Goal: Check status: Check status

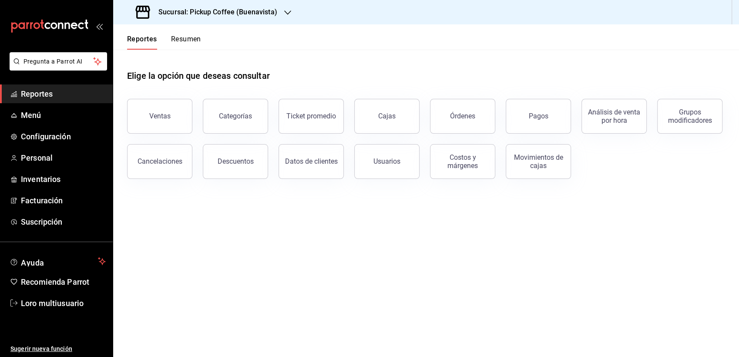
click at [195, 40] on button "Resumen" at bounding box center [186, 42] width 30 height 15
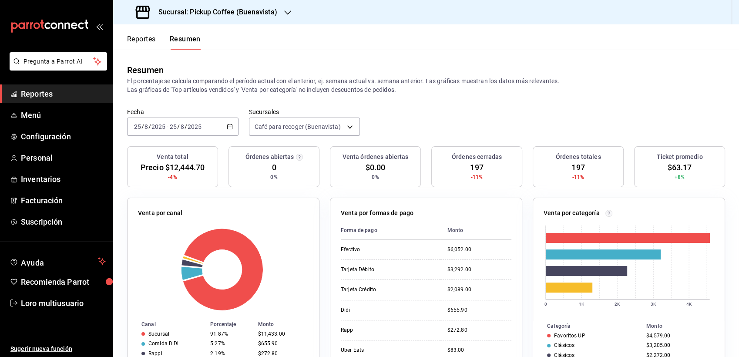
click at [195, 129] on input "2025" at bounding box center [194, 126] width 15 height 7
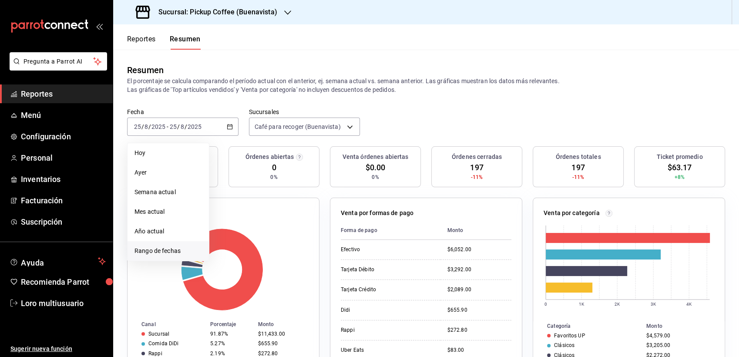
click at [151, 244] on li "Rango de fechas" at bounding box center [168, 251] width 81 height 20
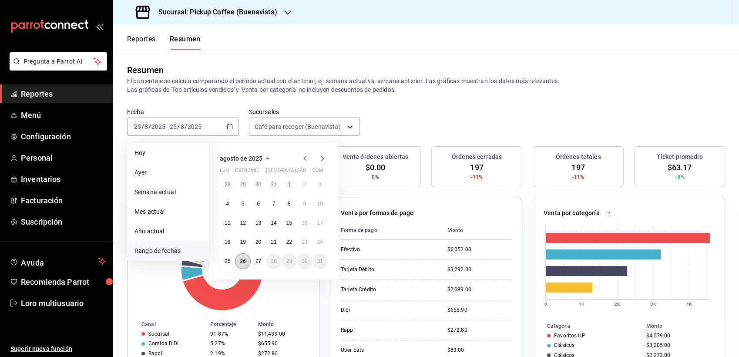
click at [240, 262] on abbr "26" at bounding box center [243, 261] width 6 height 6
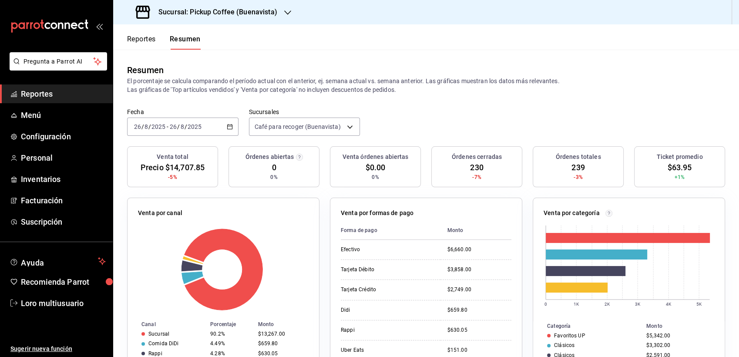
click at [215, 27] on header "Reportes Resumen" at bounding box center [426, 36] width 626 height 25
click at [205, 2] on div "Sucursal: Pickup Coffee (Buenavista)" at bounding box center [207, 12] width 175 height 24
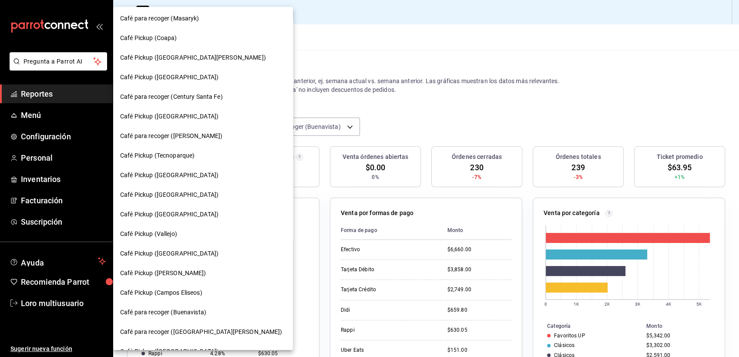
scroll to position [101, 0]
click at [183, 148] on div "Café Pickup (Tecnoparque)" at bounding box center [203, 154] width 180 height 20
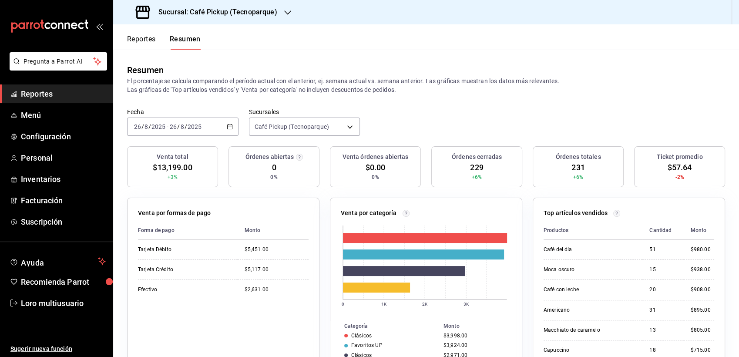
click at [207, 134] on div "[DATE] [DATE] - [DATE] [DATE]" at bounding box center [182, 127] width 111 height 18
click at [178, 248] on span "Rango de fechas" at bounding box center [167, 250] width 67 height 9
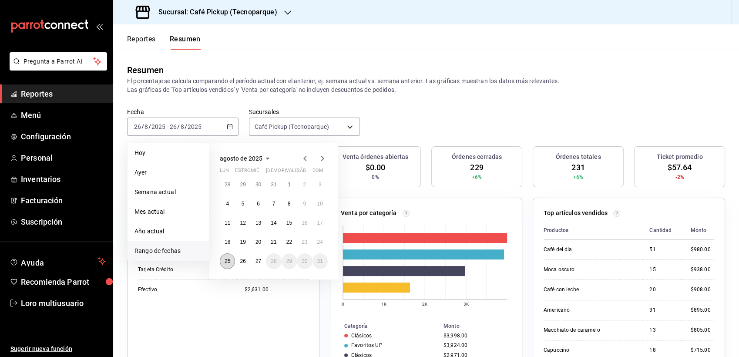
click at [224, 257] on button "25" at bounding box center [227, 261] width 15 height 16
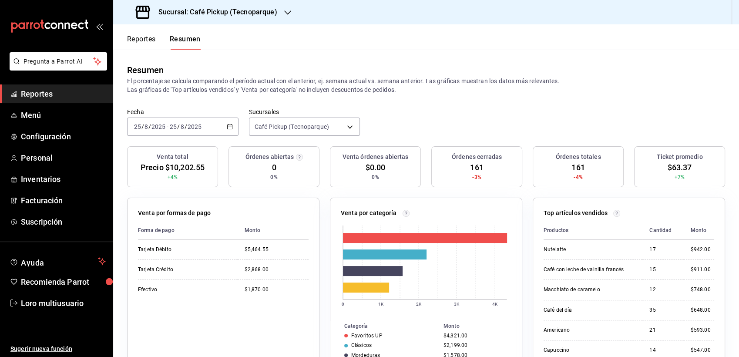
click at [211, 12] on h3 "Sucursal: Café Pickup (Tecnoparque)" at bounding box center [214, 12] width 126 height 10
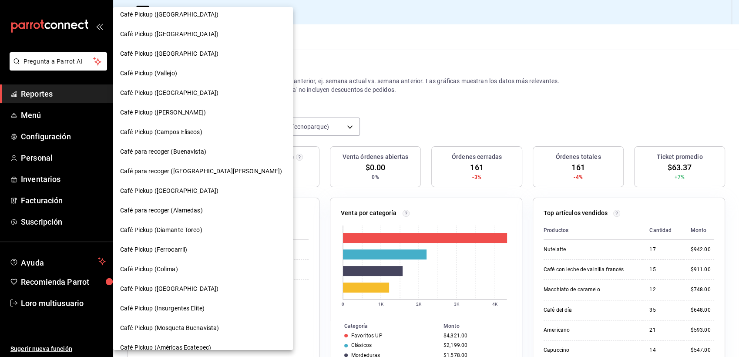
scroll to position [257, 0]
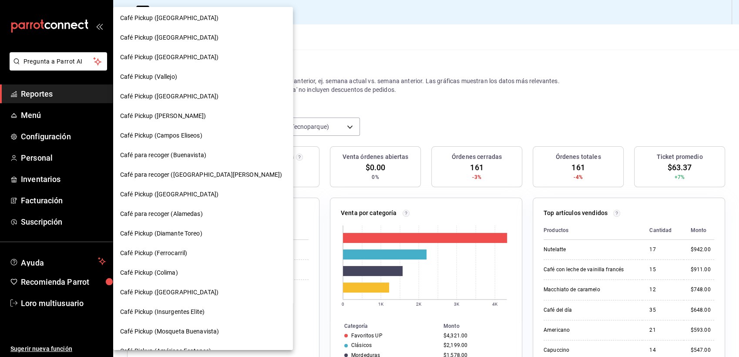
click at [169, 168] on div "Café para recoger ([GEOGRAPHIC_DATA][PERSON_NAME])" at bounding box center [203, 175] width 180 height 20
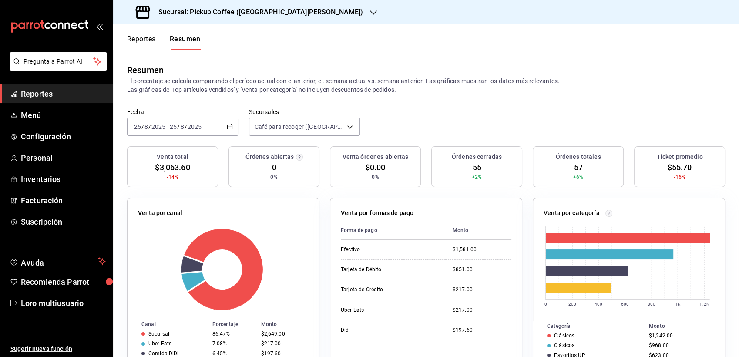
click at [165, 130] on input "2025" at bounding box center [158, 126] width 15 height 7
click at [291, 180] on div "Órdenes abiertas 0 0%" at bounding box center [273, 166] width 91 height 41
click at [160, 145] on div "Fecha [DATE] [DATE] - [DATE] [DATE] Sucursales Café para recoger ([GEOGRAPHIC_D…" at bounding box center [426, 127] width 626 height 38
click at [180, 110] on label "Fecha" at bounding box center [182, 112] width 111 height 6
click at [160, 131] on div "[DATE] [DATE] - [DATE] [DATE]" at bounding box center [182, 127] width 111 height 18
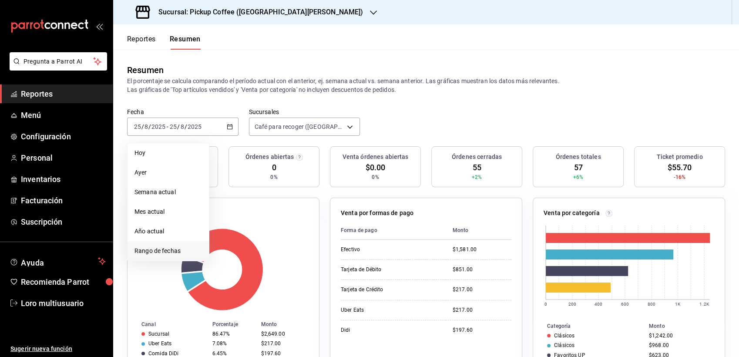
click at [151, 246] on span "Rango de fechas" at bounding box center [167, 250] width 67 height 9
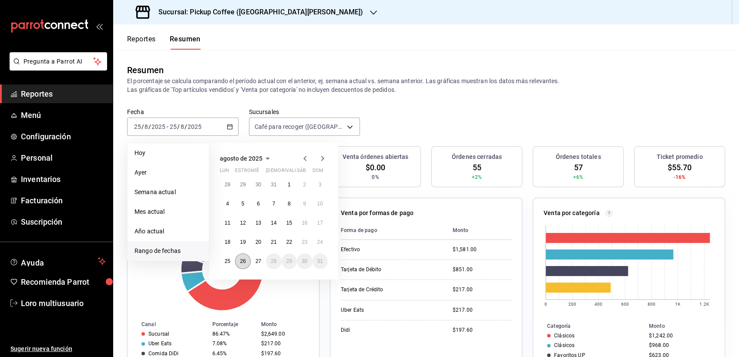
click at [243, 258] on abbr "26" at bounding box center [243, 261] width 6 height 6
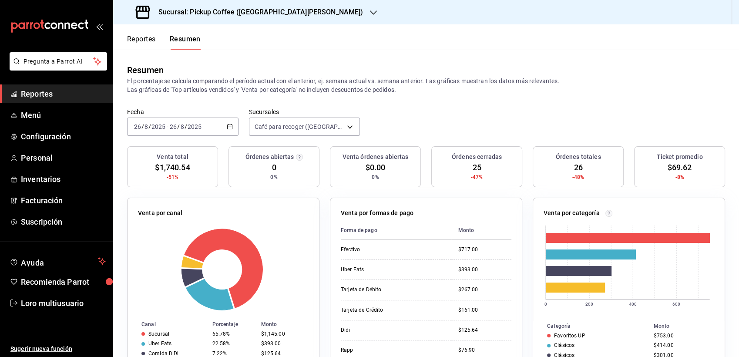
click at [290, 9] on div "Sucursal: Pickup Coffee ([GEOGRAPHIC_DATA][PERSON_NAME])" at bounding box center [250, 12] width 260 height 24
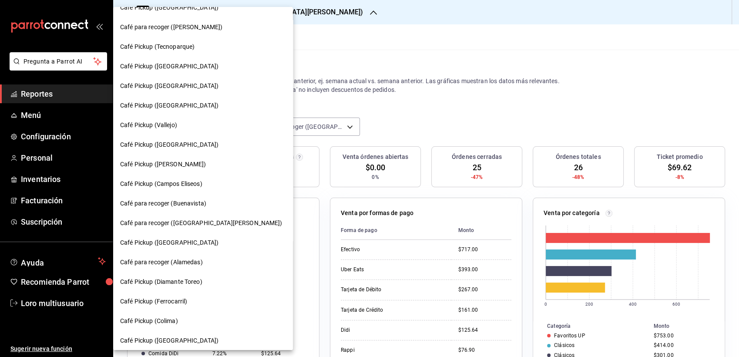
scroll to position [207, 0]
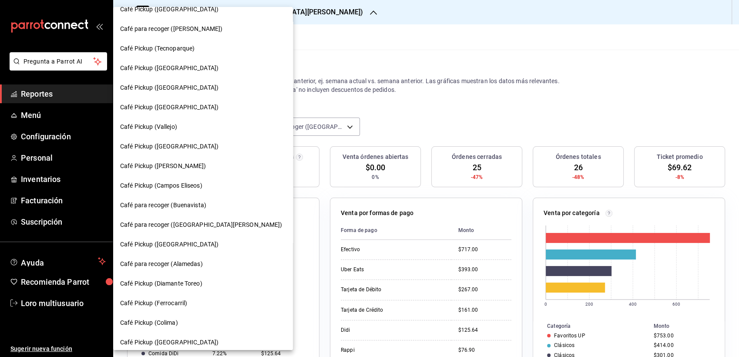
click at [173, 87] on span "Café Pickup ([GEOGRAPHIC_DATA])" at bounding box center [169, 87] width 98 height 9
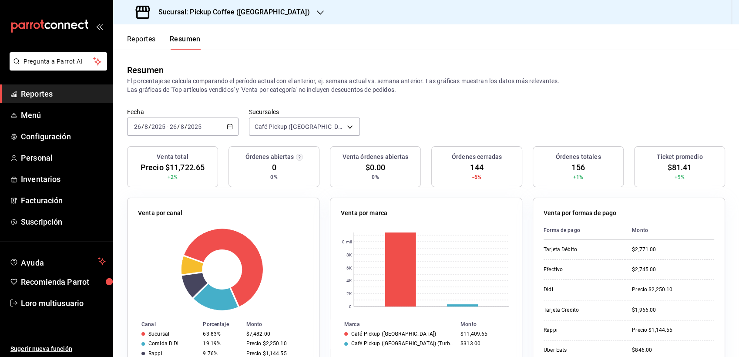
click at [199, 119] on div "[DATE] [DATE] - [DATE] [DATE]" at bounding box center [182, 127] width 111 height 18
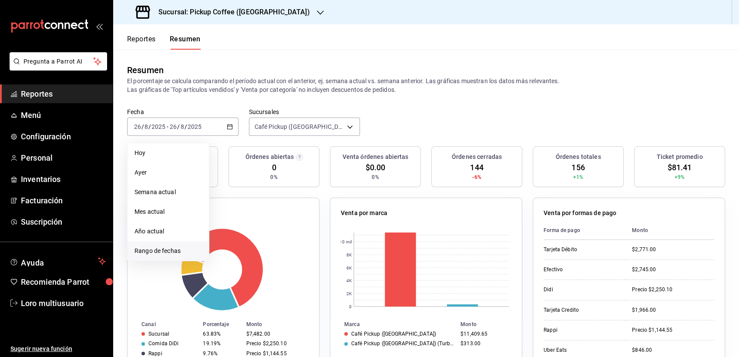
click at [148, 254] on span "Rango de fechas" at bounding box center [167, 250] width 67 height 9
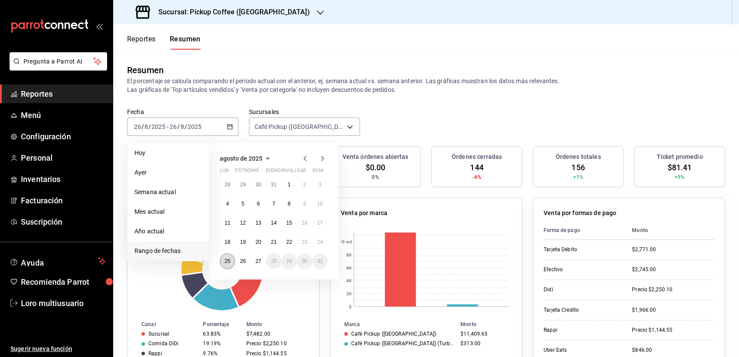
click at [225, 255] on button "25" at bounding box center [227, 261] width 15 height 16
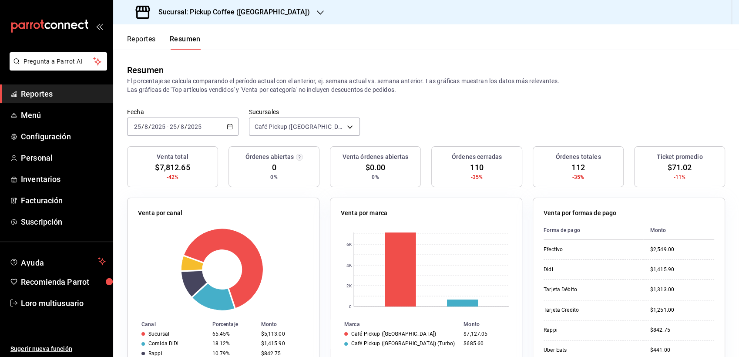
click at [121, 269] on div "Venta por canal Canal Porcentaje Monto Sucursal 65.45% $5,113.00 Comida DiDi 18…" at bounding box center [218, 283] width 203 height 193
click at [204, 16] on h3 "Sucursal: Pickup Coffee ([GEOGRAPHIC_DATA])" at bounding box center [230, 12] width 158 height 10
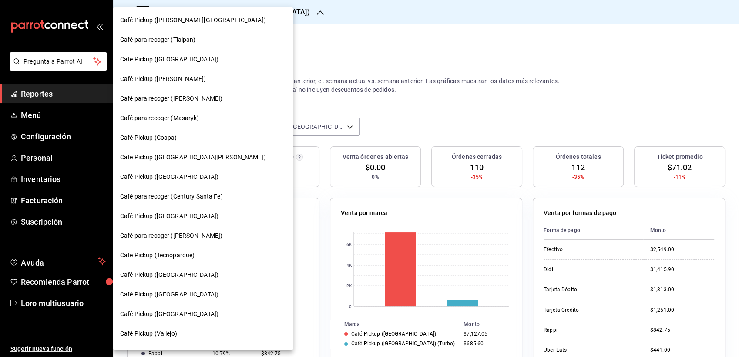
click at [166, 180] on span "Café Pickup ([GEOGRAPHIC_DATA])" at bounding box center [169, 176] width 98 height 9
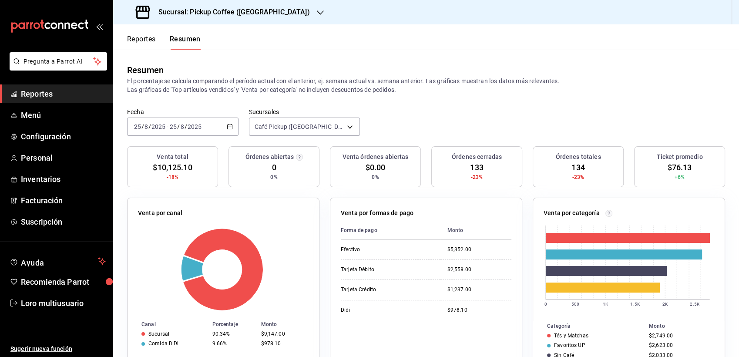
click at [218, 125] on div "[DATE] [DATE] - [DATE] [DATE]" at bounding box center [182, 127] width 111 height 18
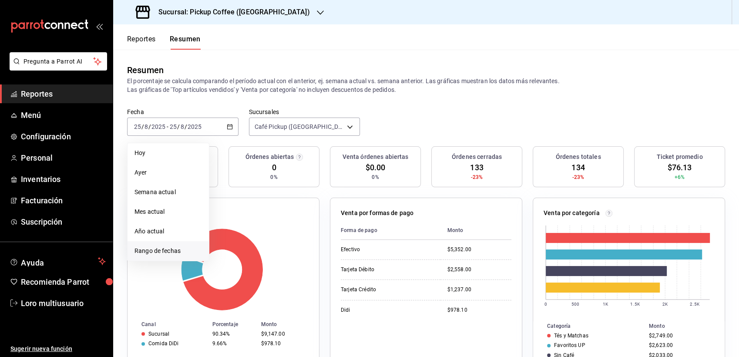
click at [167, 250] on span "Rango de fechas" at bounding box center [167, 250] width 67 height 9
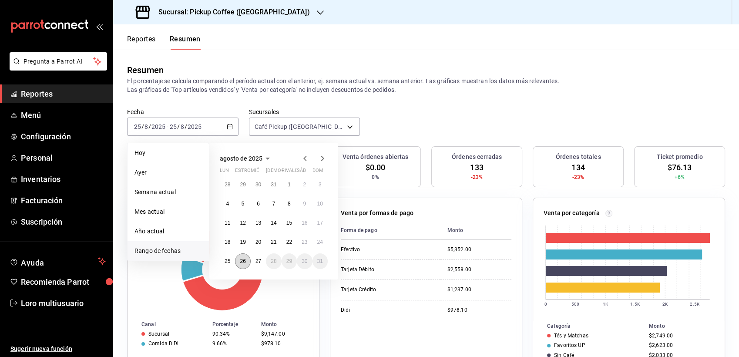
click at [244, 259] on abbr "26" at bounding box center [243, 261] width 6 height 6
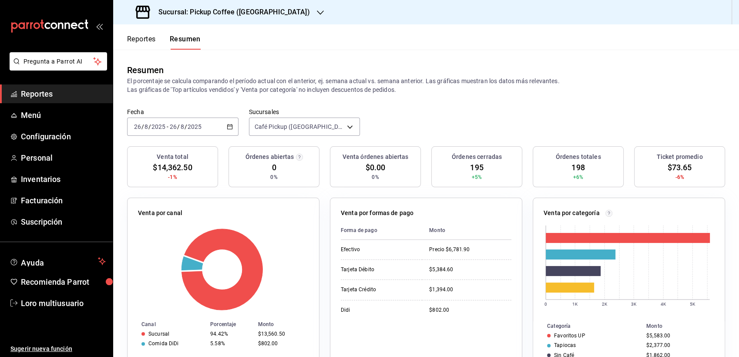
click at [216, 12] on h3 "Sucursal: Pickup Coffee ([GEOGRAPHIC_DATA])" at bounding box center [230, 12] width 158 height 10
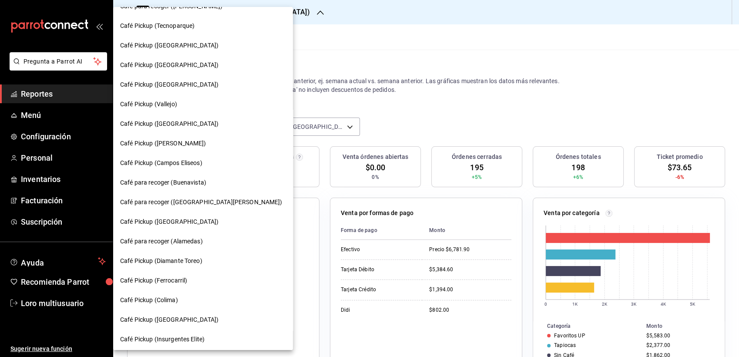
scroll to position [231, 0]
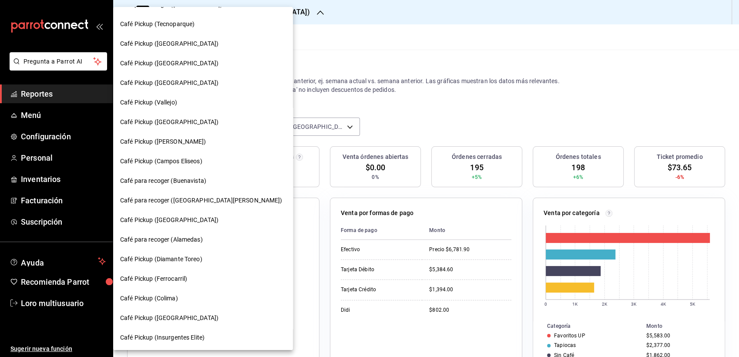
click at [161, 235] on span "Café para recoger (Alamedas)" at bounding box center [161, 239] width 83 height 9
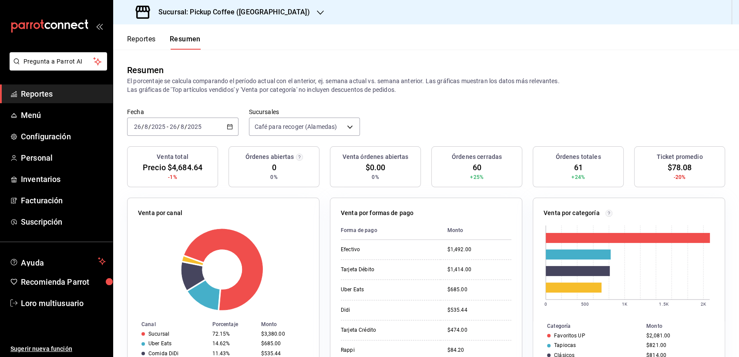
click at [197, 127] on input "2025" at bounding box center [194, 126] width 15 height 7
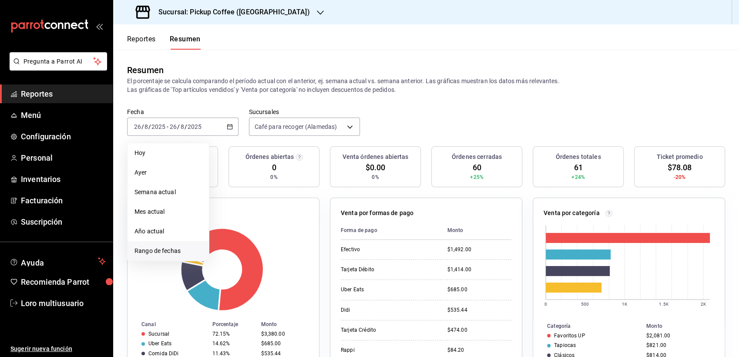
click at [167, 246] on span "Rango de fechas" at bounding box center [167, 250] width 67 height 9
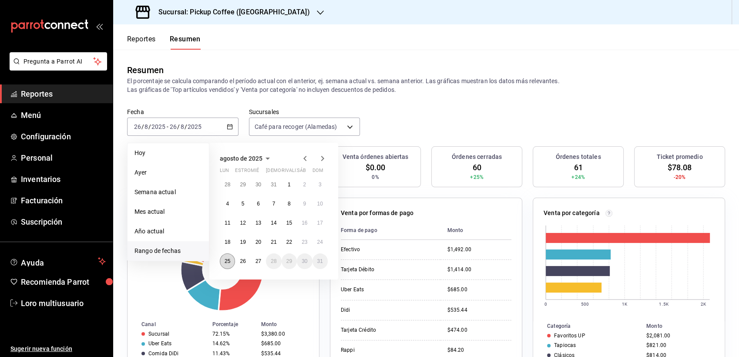
click at [226, 259] on abbr "25" at bounding box center [228, 261] width 6 height 6
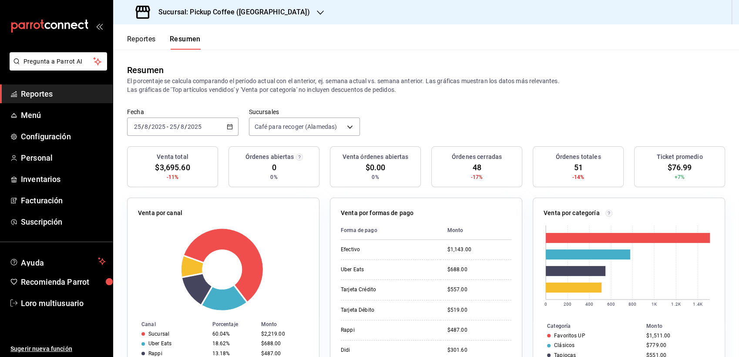
click at [230, 13] on h3 "Sucursal: Pickup Coffee ([GEOGRAPHIC_DATA])" at bounding box center [230, 12] width 158 height 10
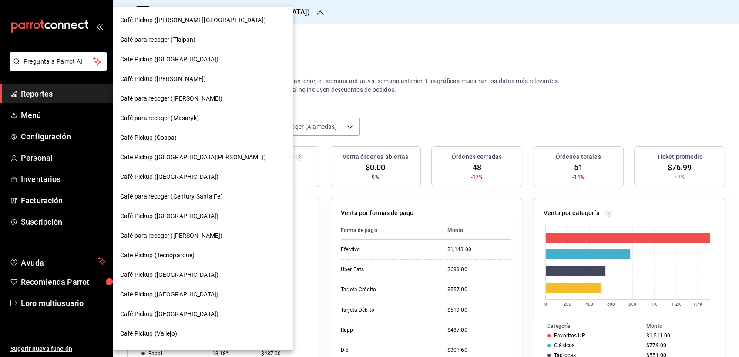
click at [212, 23] on div "Café Pickup ([PERSON_NAME][GEOGRAPHIC_DATA])" at bounding box center [203, 20] width 166 height 9
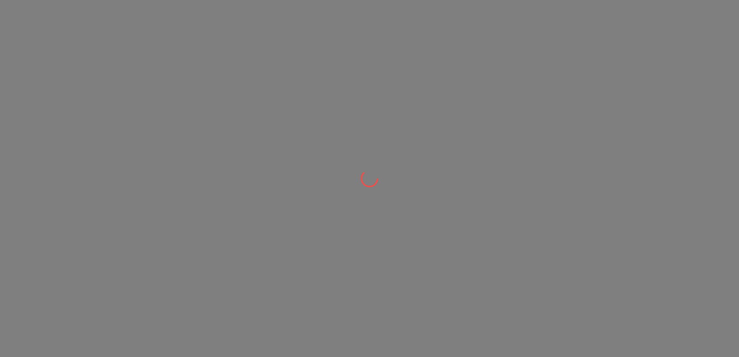
click at [212, 23] on div at bounding box center [369, 178] width 739 height 357
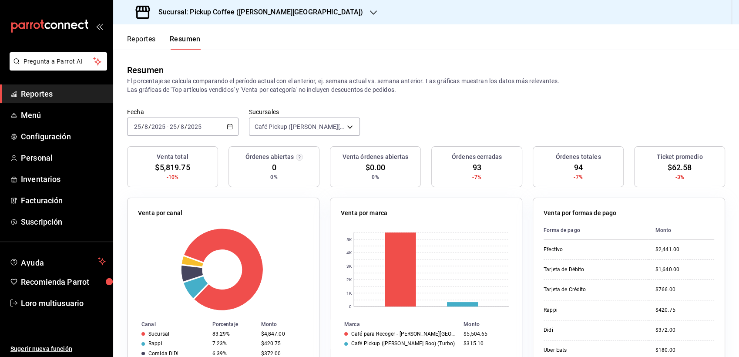
click at [194, 128] on input "2025" at bounding box center [194, 126] width 15 height 7
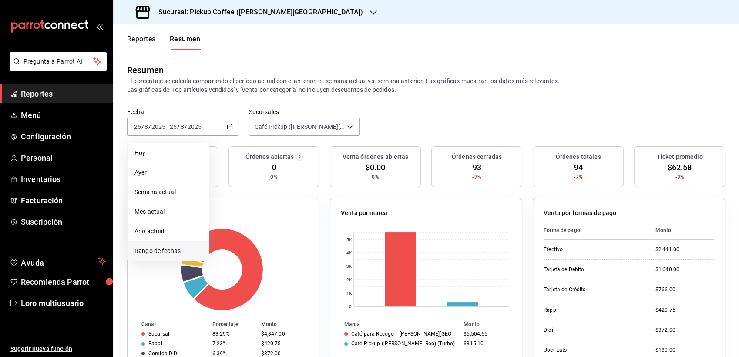
click at [175, 250] on span "Rango de fechas" at bounding box center [167, 250] width 67 height 9
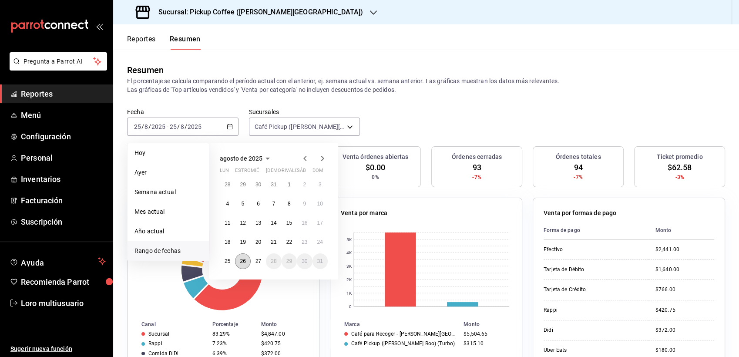
click at [239, 261] on button "26" at bounding box center [242, 261] width 15 height 16
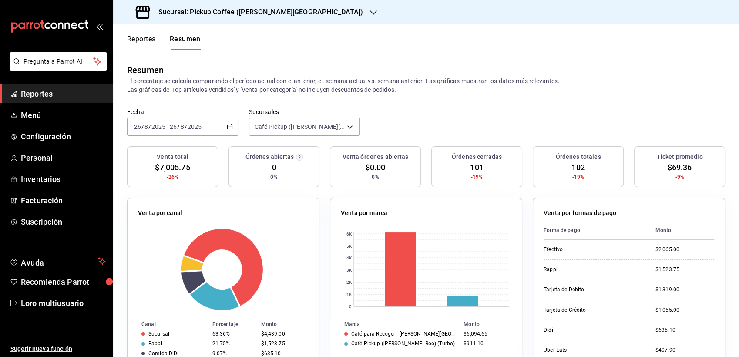
click at [198, 10] on h3 "Sucursal: Pickup Coffee ([PERSON_NAME][GEOGRAPHIC_DATA])" at bounding box center [257, 12] width 212 height 10
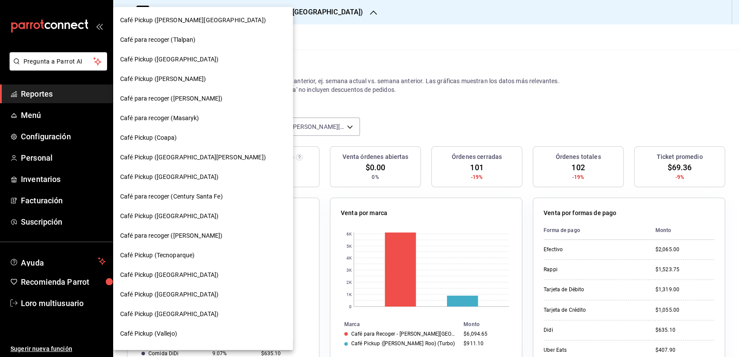
scroll to position [17, 0]
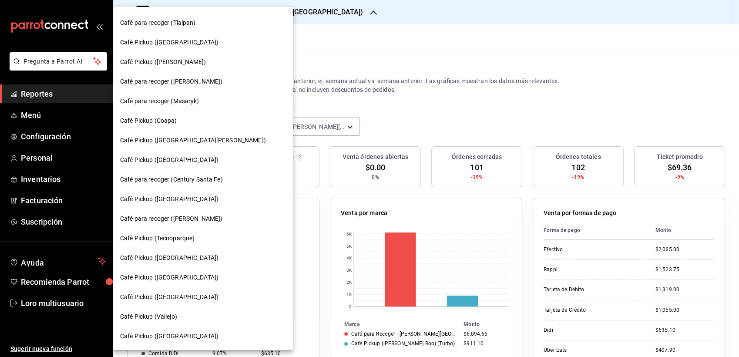
click at [155, 55] on div "Café Pickup ([PERSON_NAME])" at bounding box center [203, 62] width 180 height 20
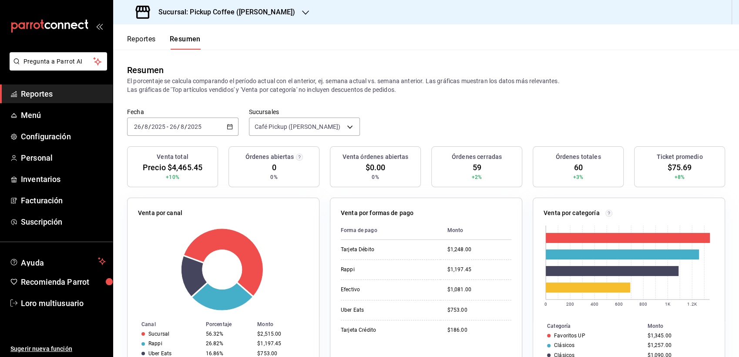
click at [195, 141] on div "Fecha [DATE] [DATE] - [DATE] [DATE] Sucursales Café Pickup ([PERSON_NAME]) [obj…" at bounding box center [426, 127] width 626 height 38
click at [176, 132] on div "[DATE] [DATE] - [DATE] [DATE]" at bounding box center [182, 127] width 111 height 18
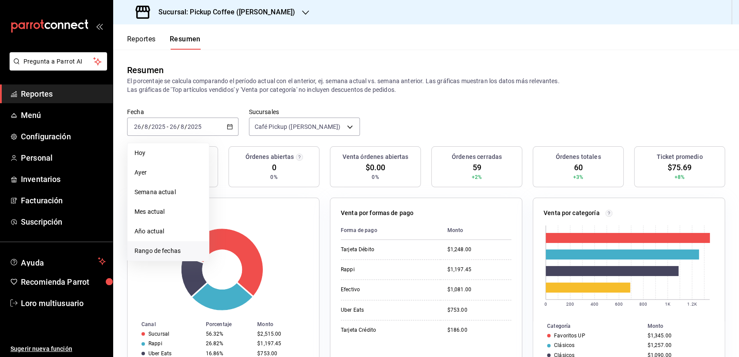
click at [167, 244] on li "Rango de fechas" at bounding box center [168, 251] width 81 height 20
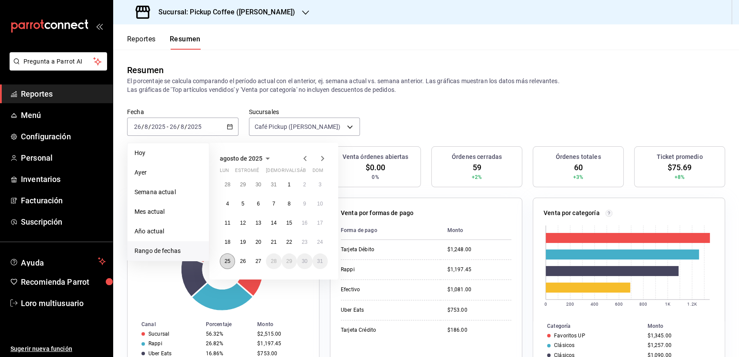
click at [226, 266] on button "25" at bounding box center [227, 261] width 15 height 16
